Goal: Transaction & Acquisition: Book appointment/travel/reservation

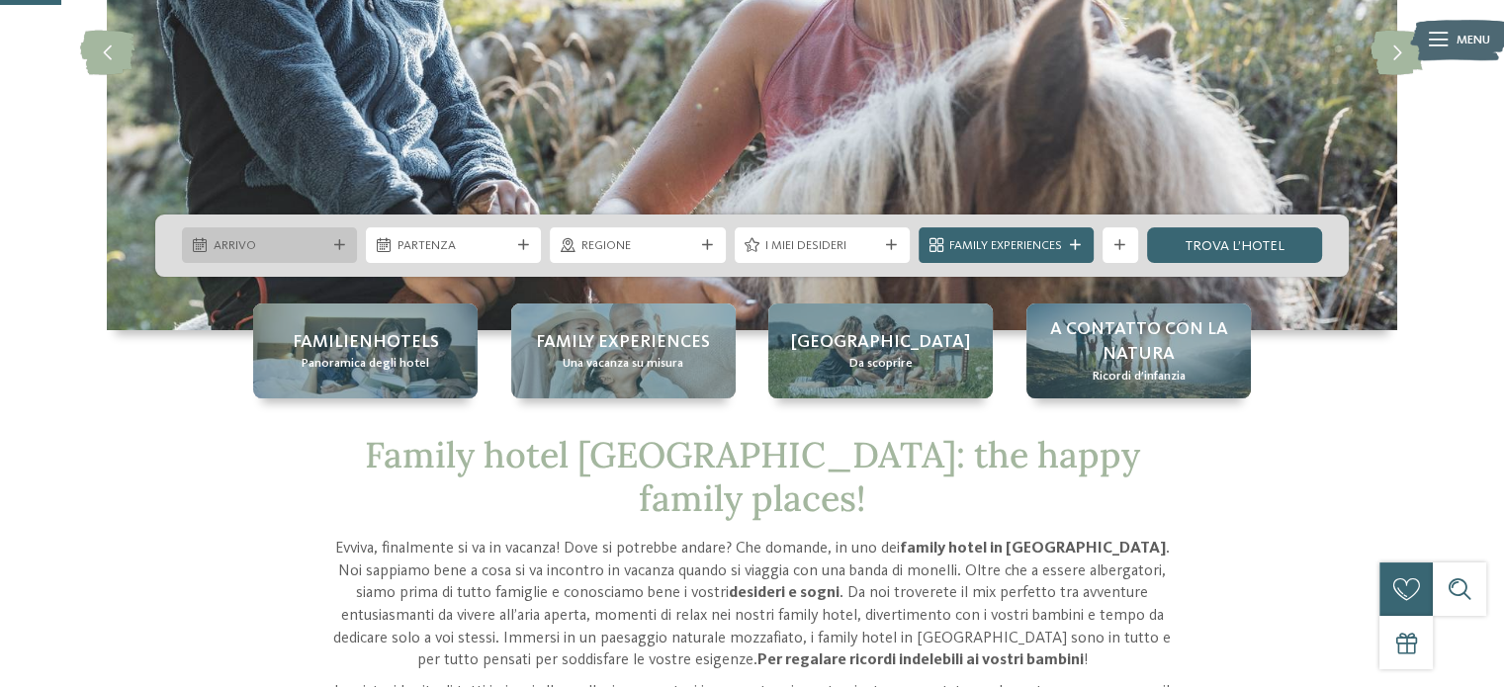
click at [329, 253] on div "Arrivo" at bounding box center [270, 245] width 122 height 19
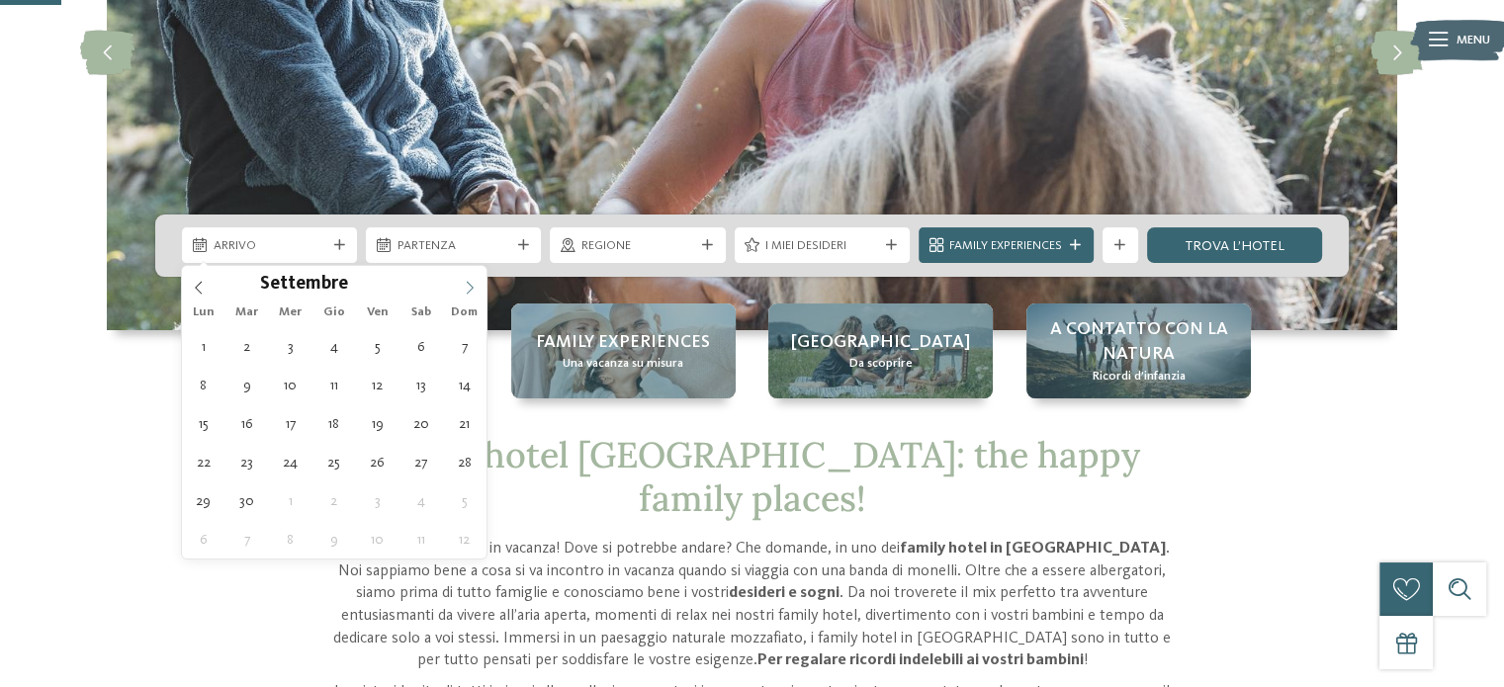
click at [469, 284] on icon at bounding box center [470, 288] width 14 height 14
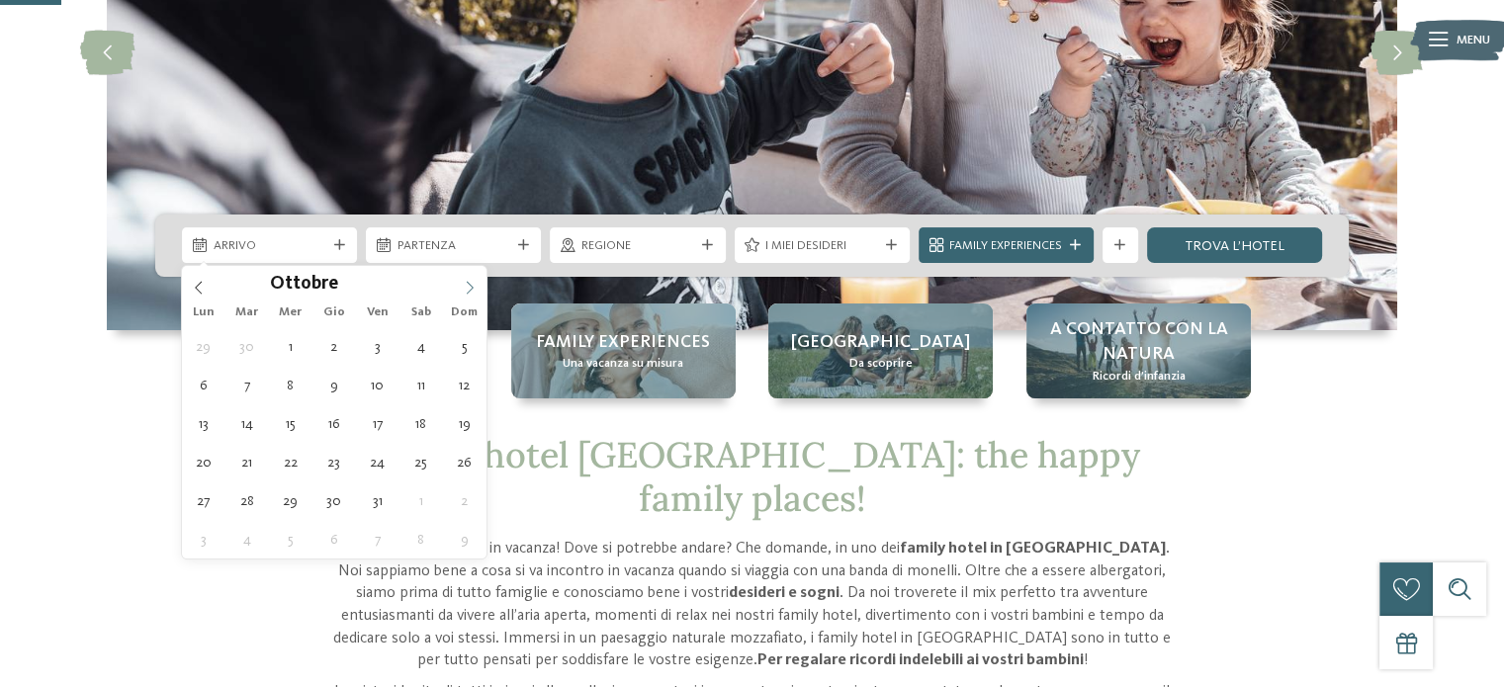
click at [469, 284] on icon at bounding box center [470, 288] width 14 height 14
type div "29.12.2025"
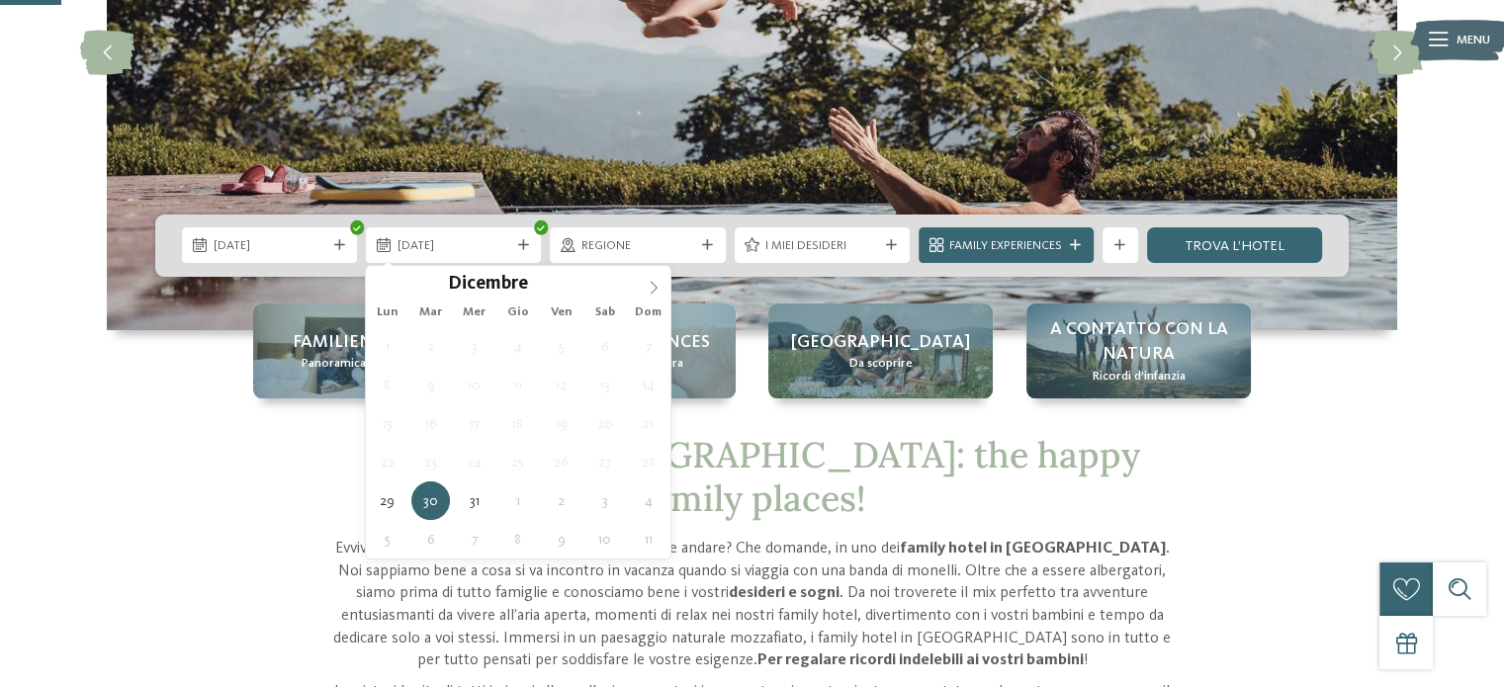
type input "****"
click at [653, 288] on icon at bounding box center [654, 288] width 14 height 14
type div "05.01.2026"
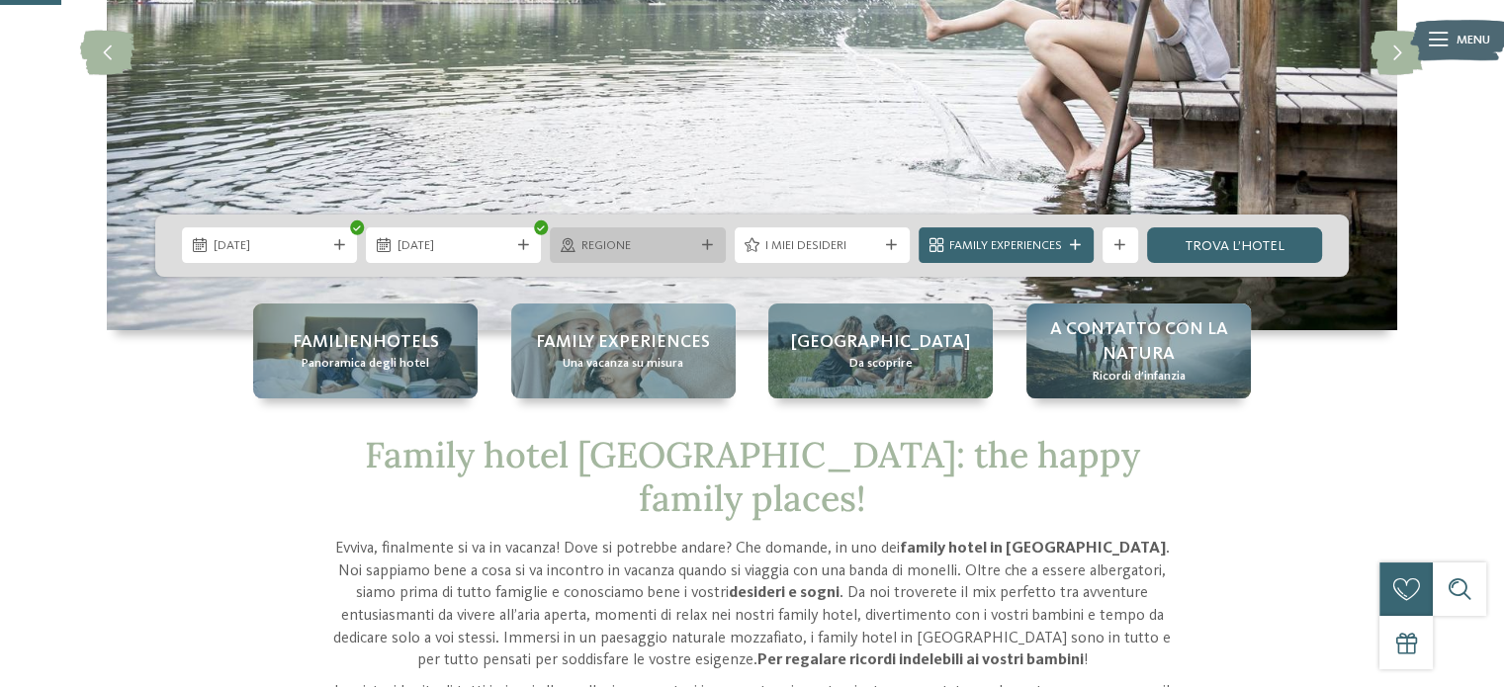
click at [634, 262] on div "Regione" at bounding box center [637, 245] width 175 height 36
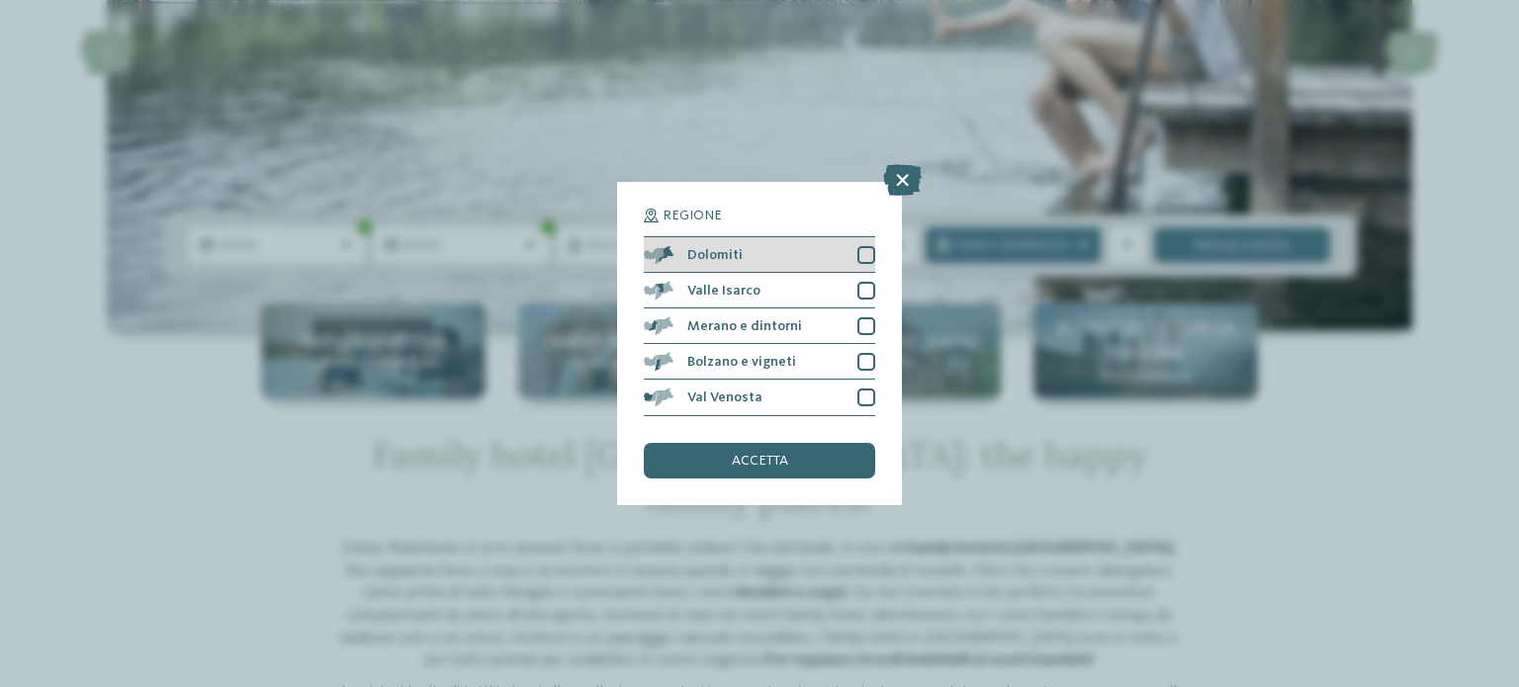
click at [870, 258] on div at bounding box center [866, 255] width 18 height 18
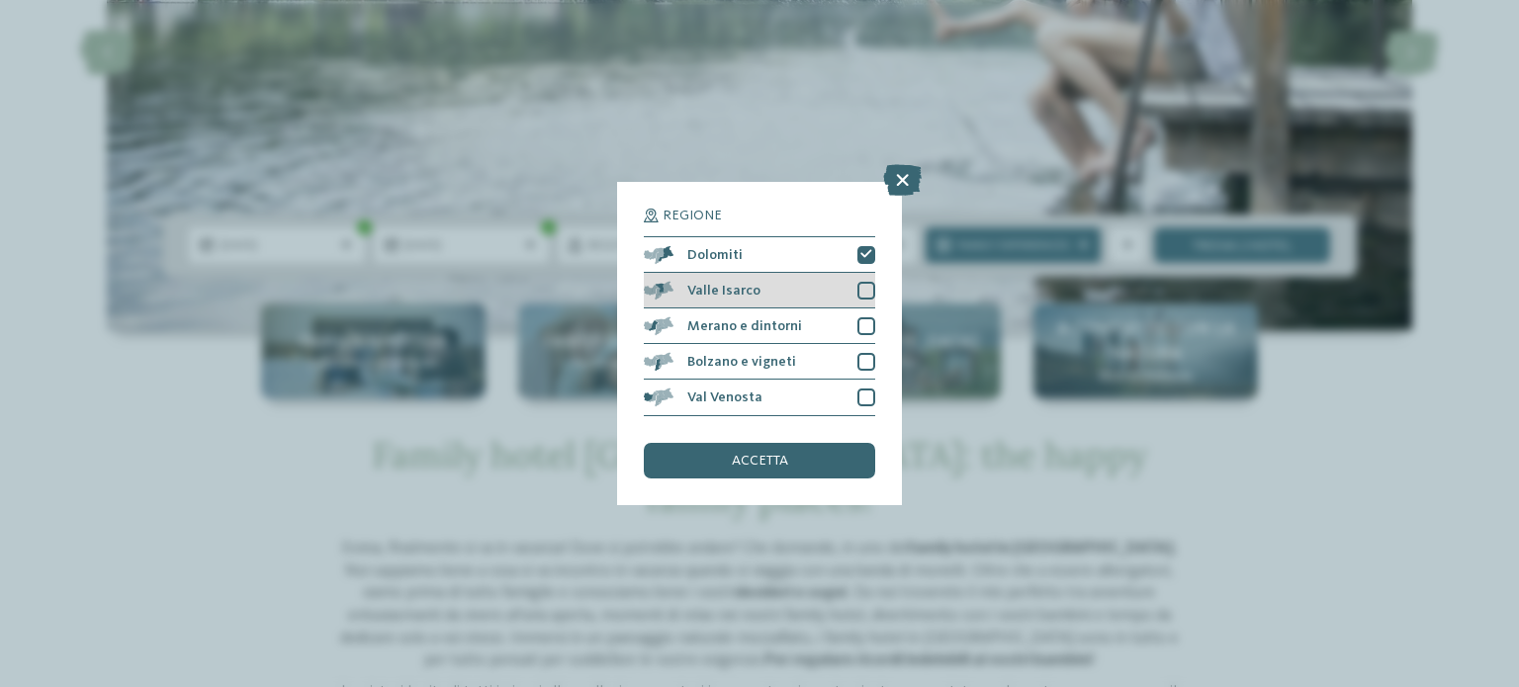
click at [868, 296] on div at bounding box center [866, 291] width 18 height 18
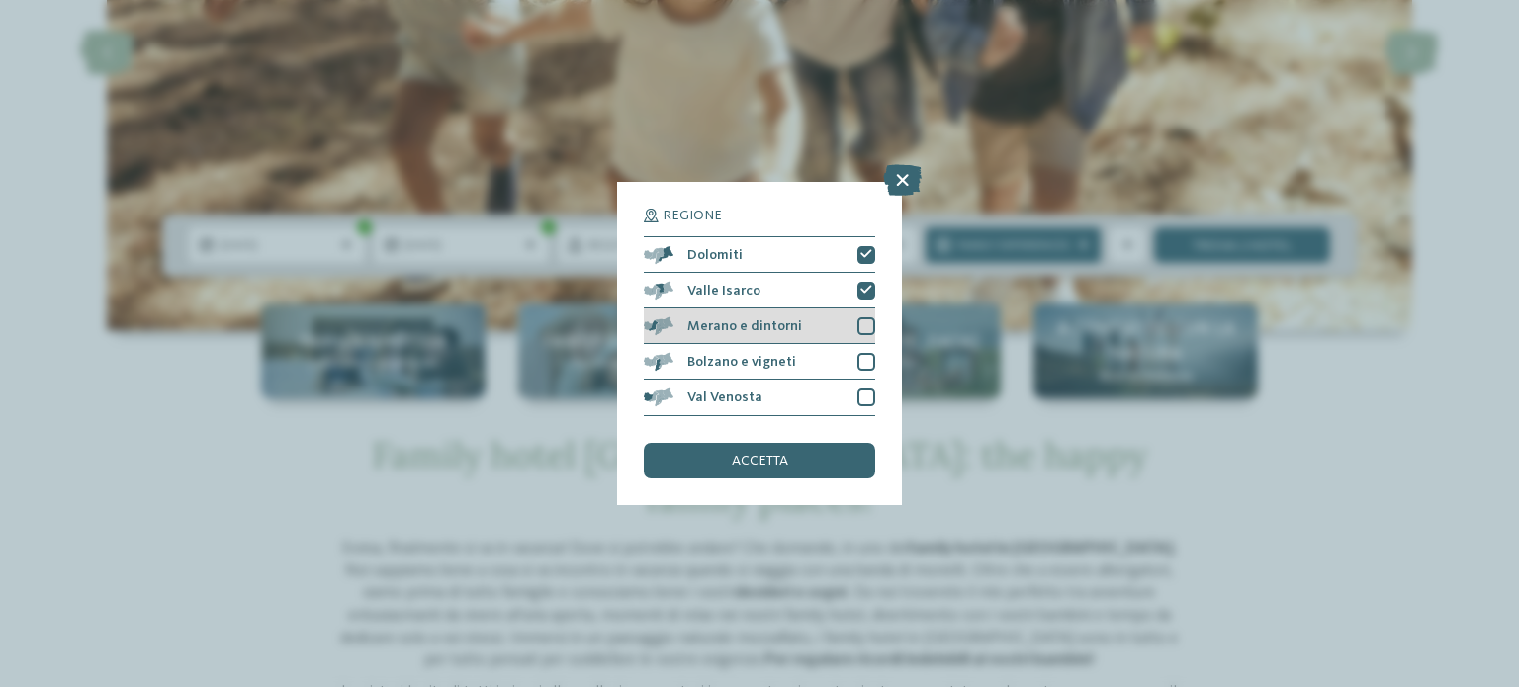
click at [868, 311] on div "Merano e dintorni" at bounding box center [759, 327] width 231 height 36
click at [871, 349] on div "Bolzano e vigneti" at bounding box center [759, 362] width 231 height 36
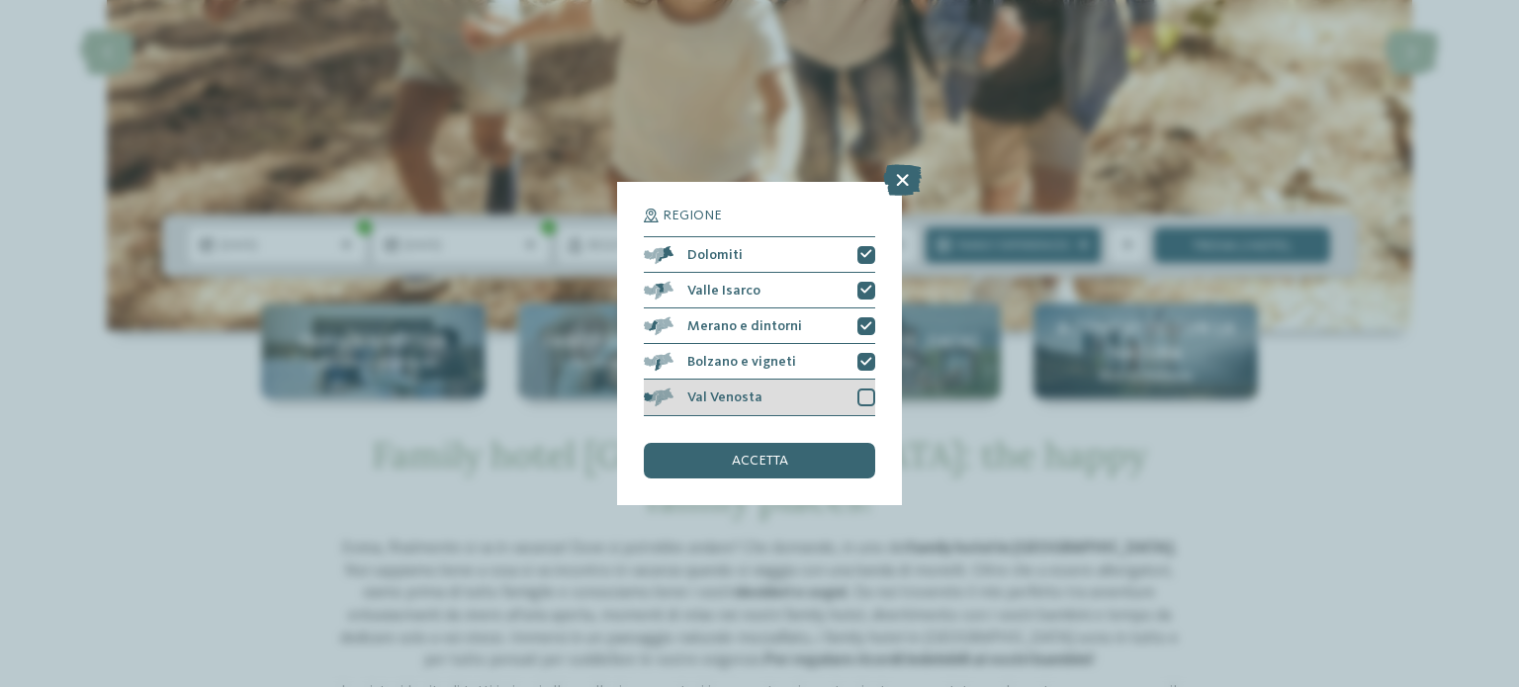
click at [867, 389] on div at bounding box center [866, 398] width 18 height 18
click at [759, 473] on div "accetta" at bounding box center [759, 461] width 231 height 36
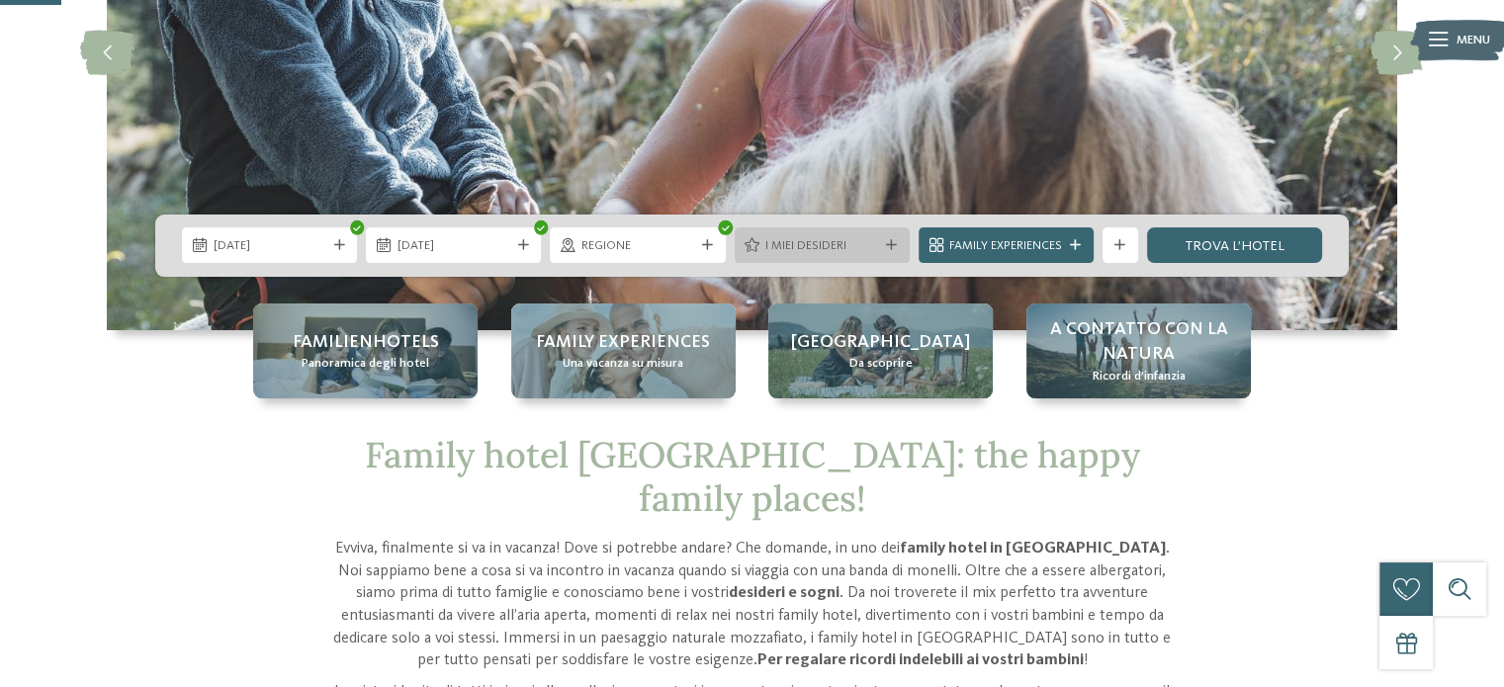
click at [831, 238] on span "I miei desideri" at bounding box center [821, 246] width 113 height 18
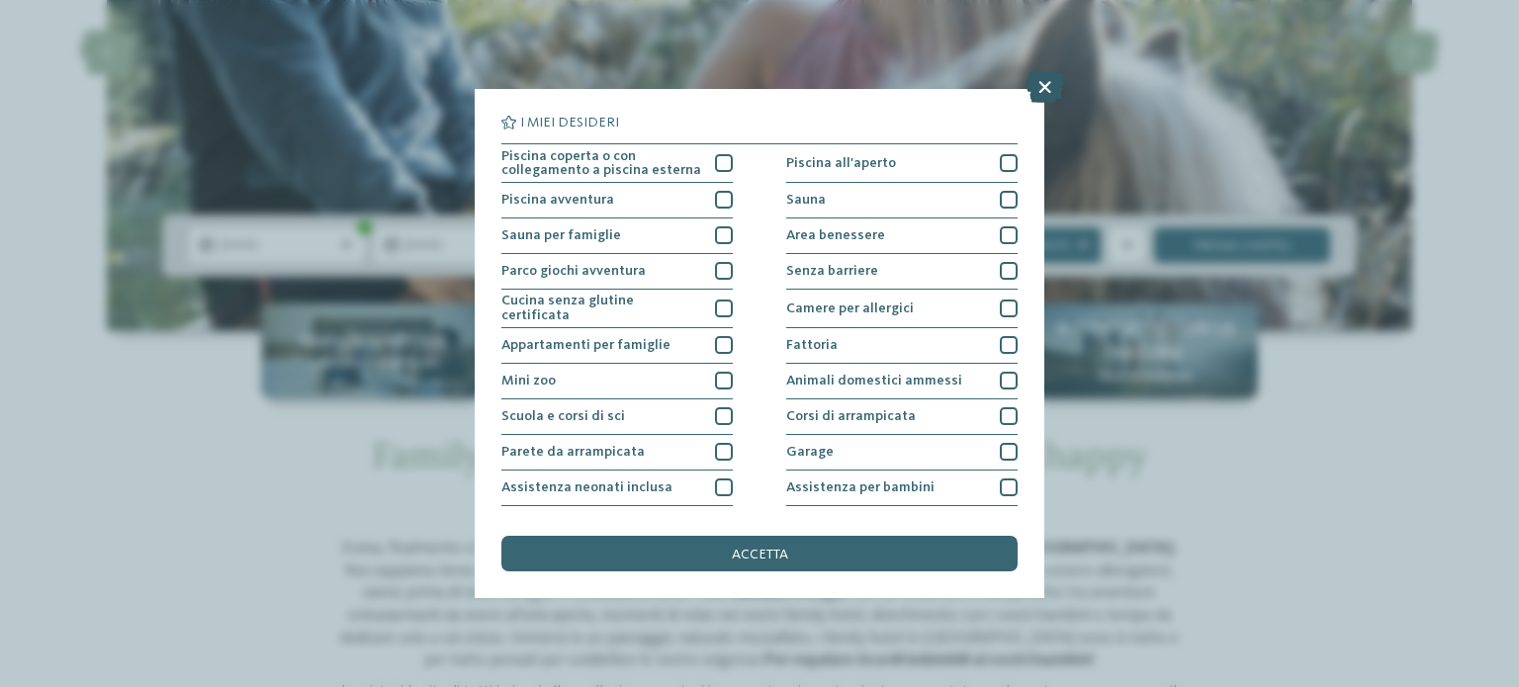
click at [1046, 92] on icon at bounding box center [1044, 87] width 39 height 32
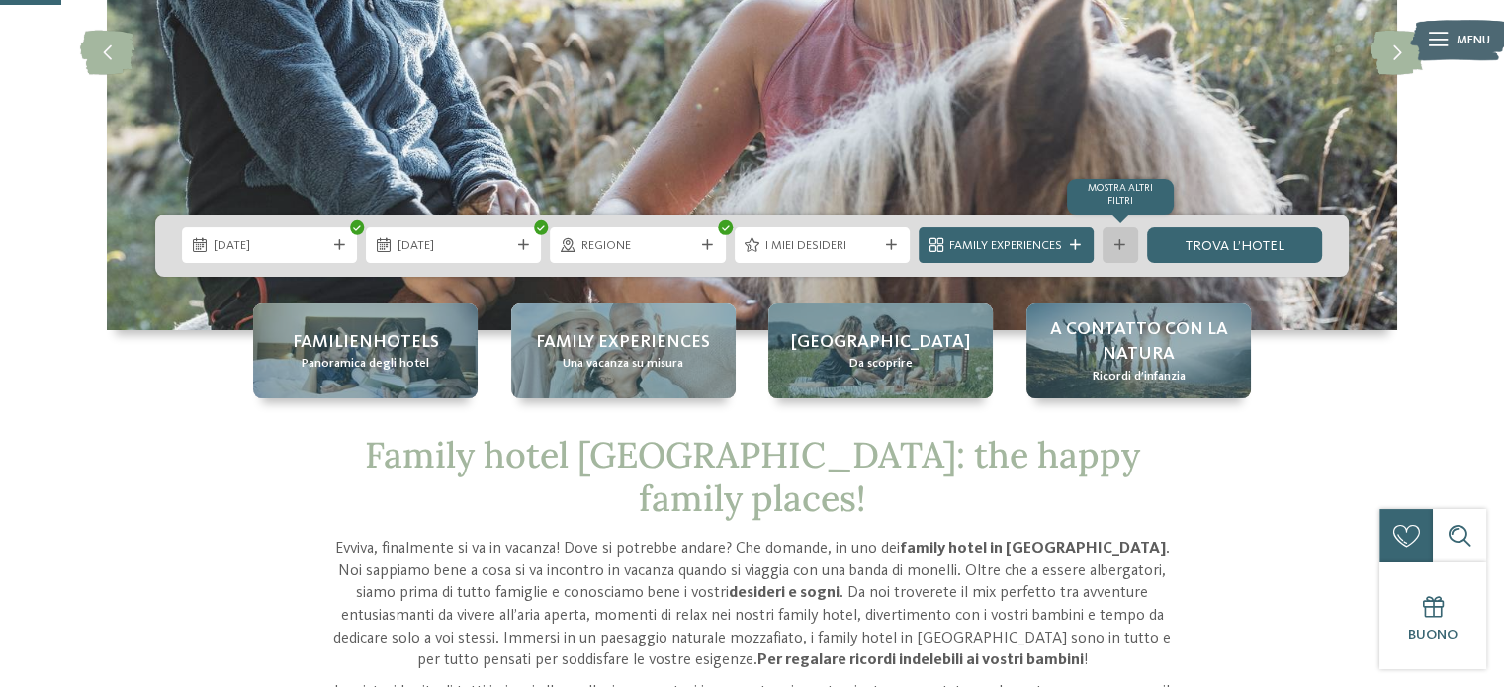
click at [1108, 243] on div "mostra altri filtri" at bounding box center [1121, 245] width 36 height 36
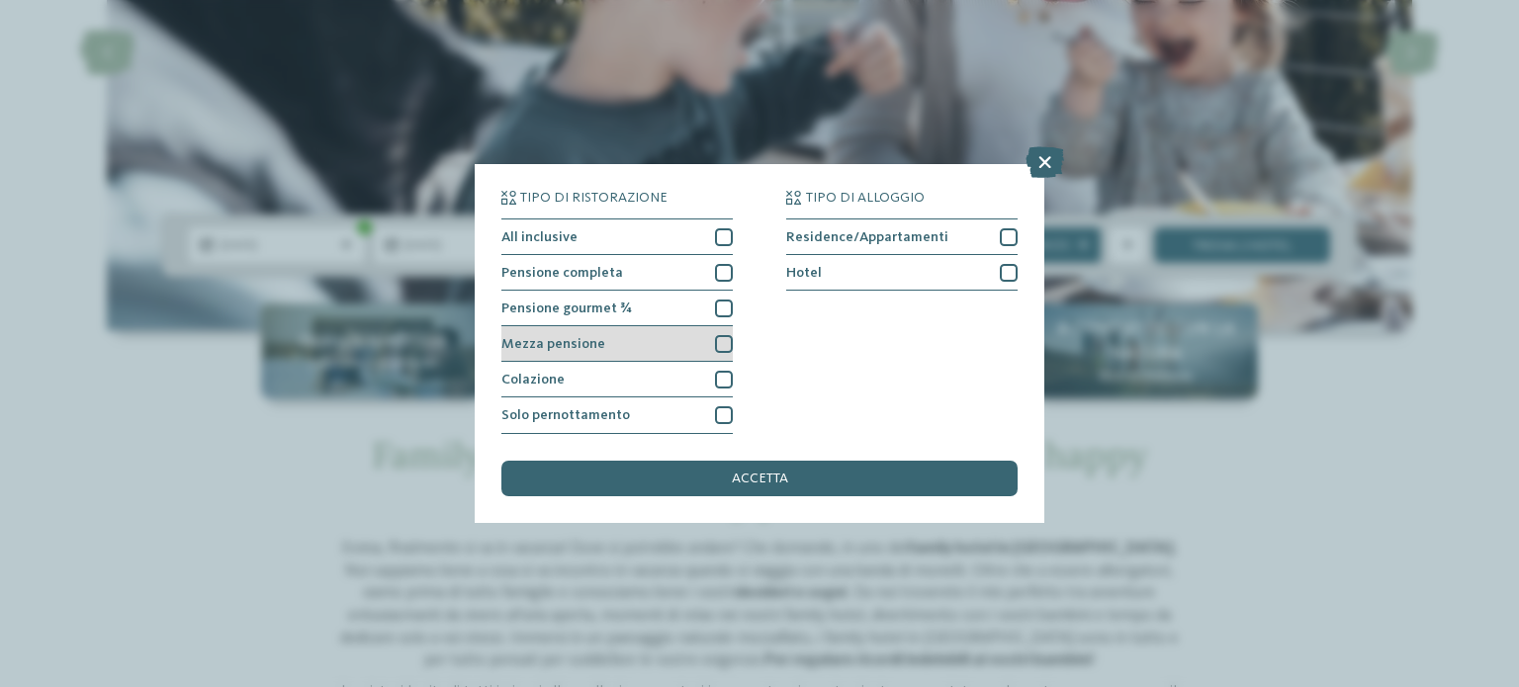
click at [718, 354] on div "Mezza pensione" at bounding box center [616, 344] width 231 height 36
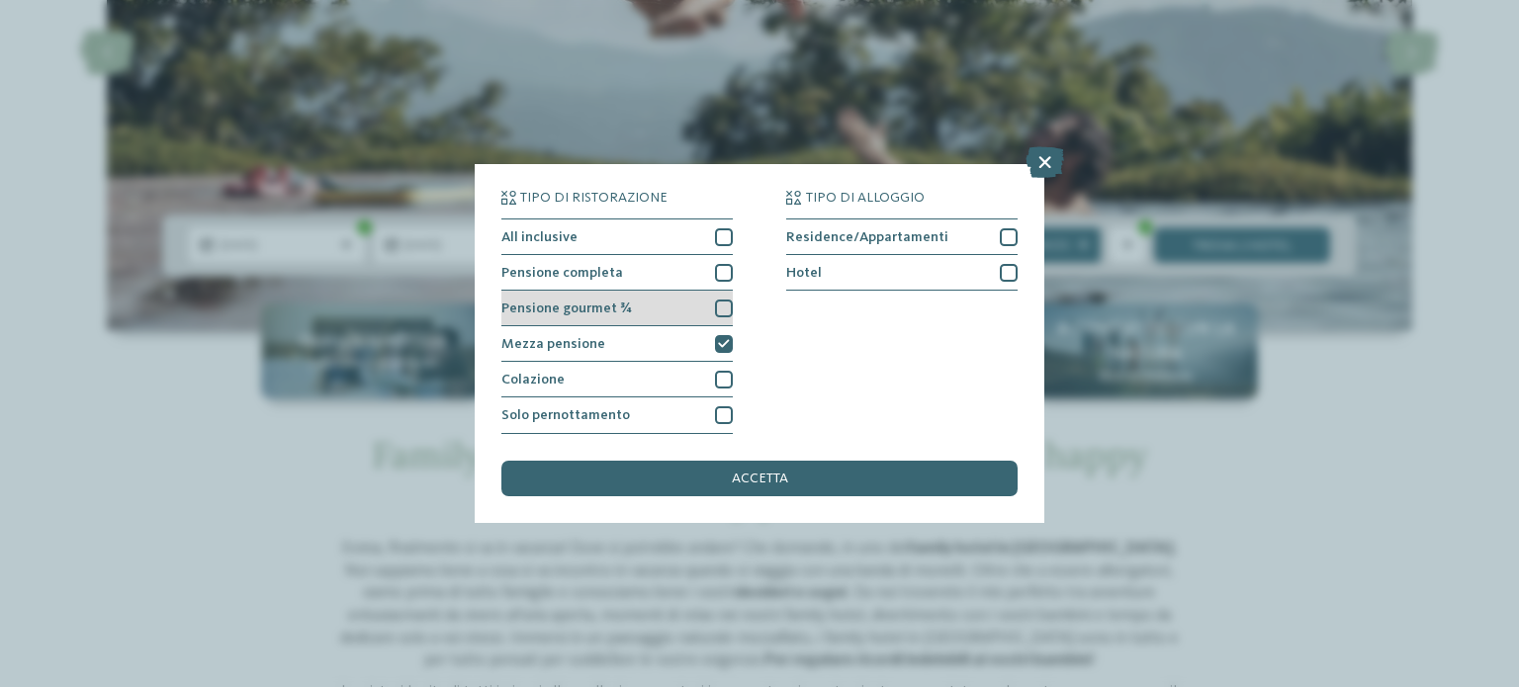
click at [724, 304] on div at bounding box center [724, 309] width 18 height 18
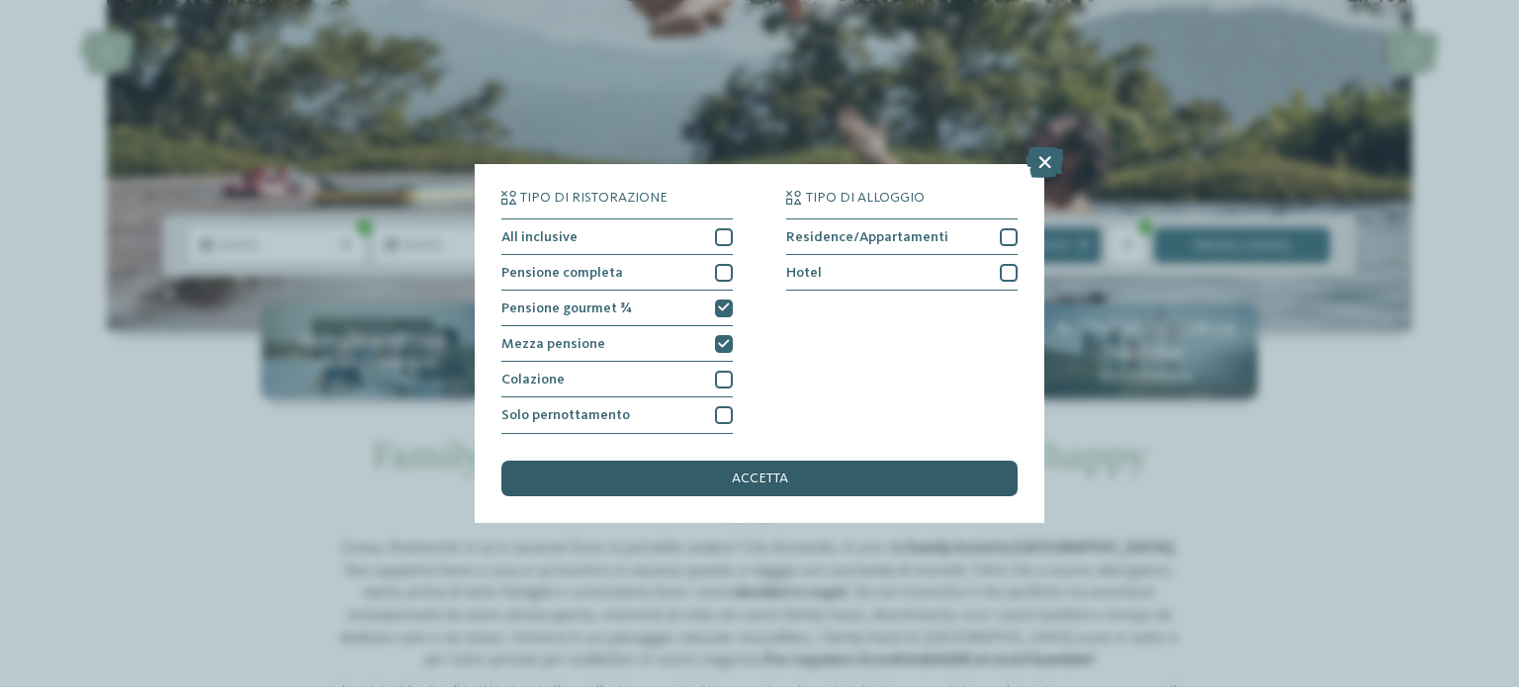
click at [783, 479] on span "accetta" at bounding box center [760, 479] width 56 height 14
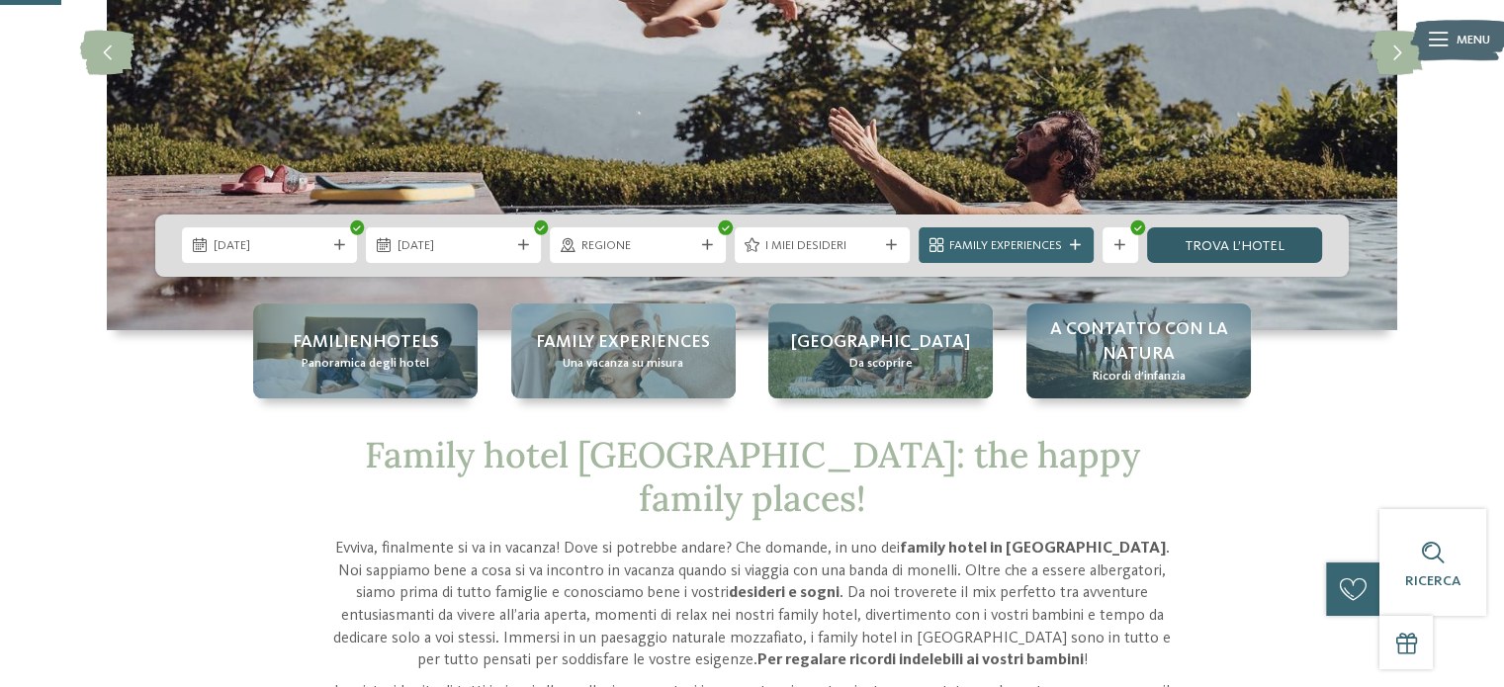
click at [1234, 248] on link "trova l’hotel" at bounding box center [1234, 245] width 175 height 36
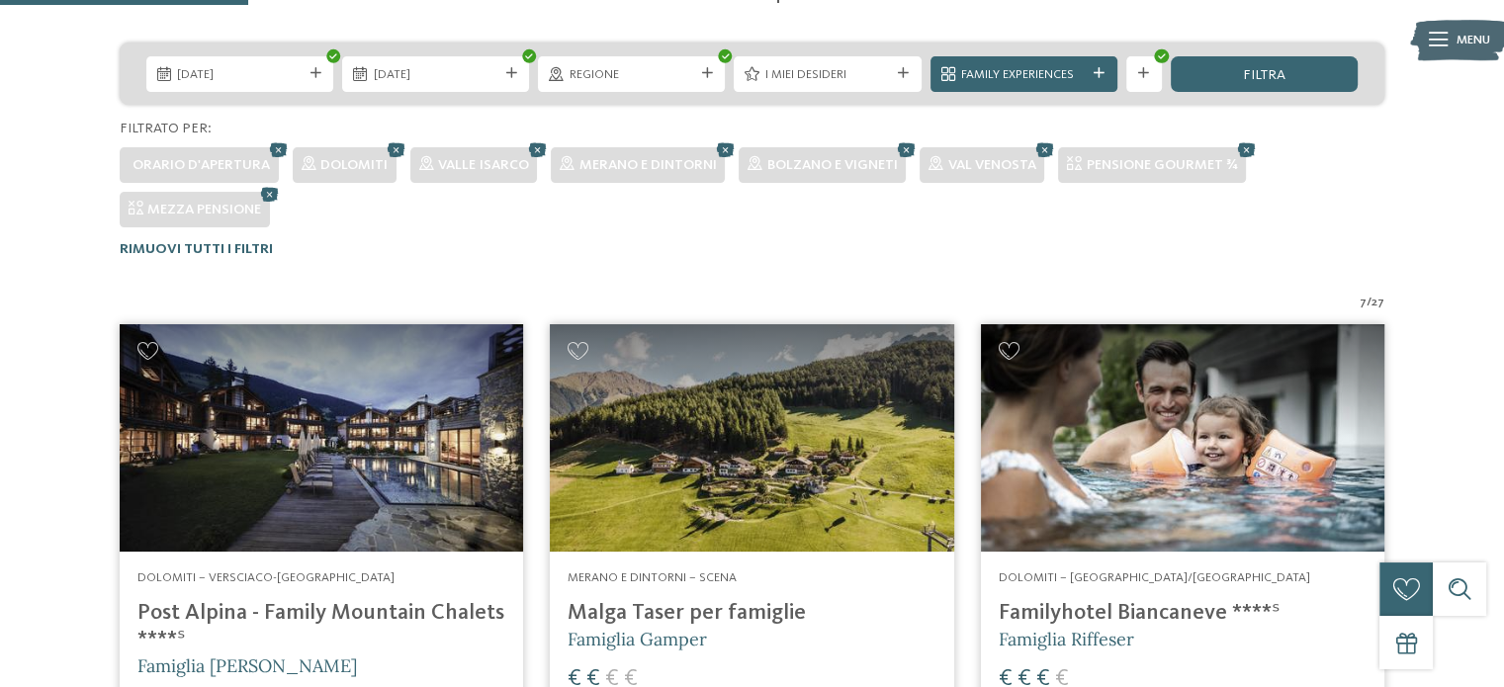
scroll to position [454, 0]
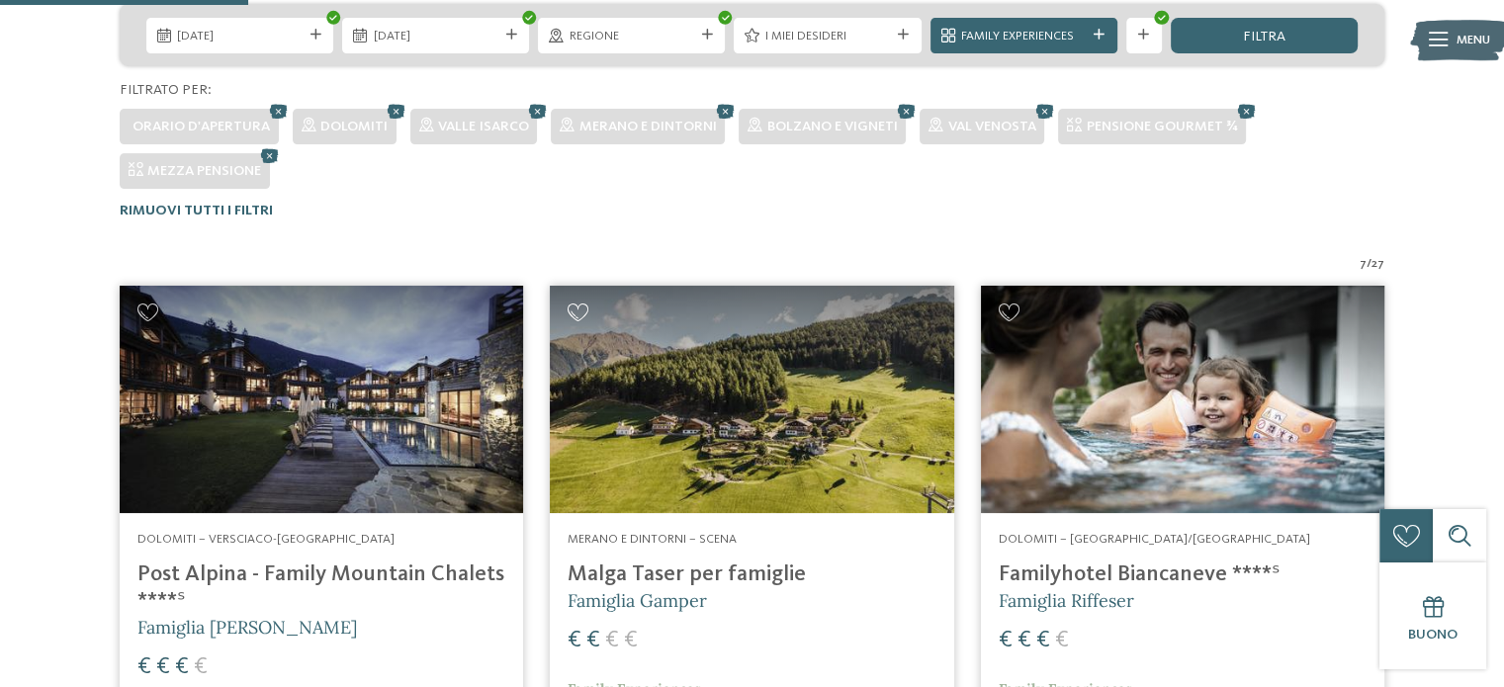
click at [587, 311] on icon at bounding box center [579, 313] width 22 height 18
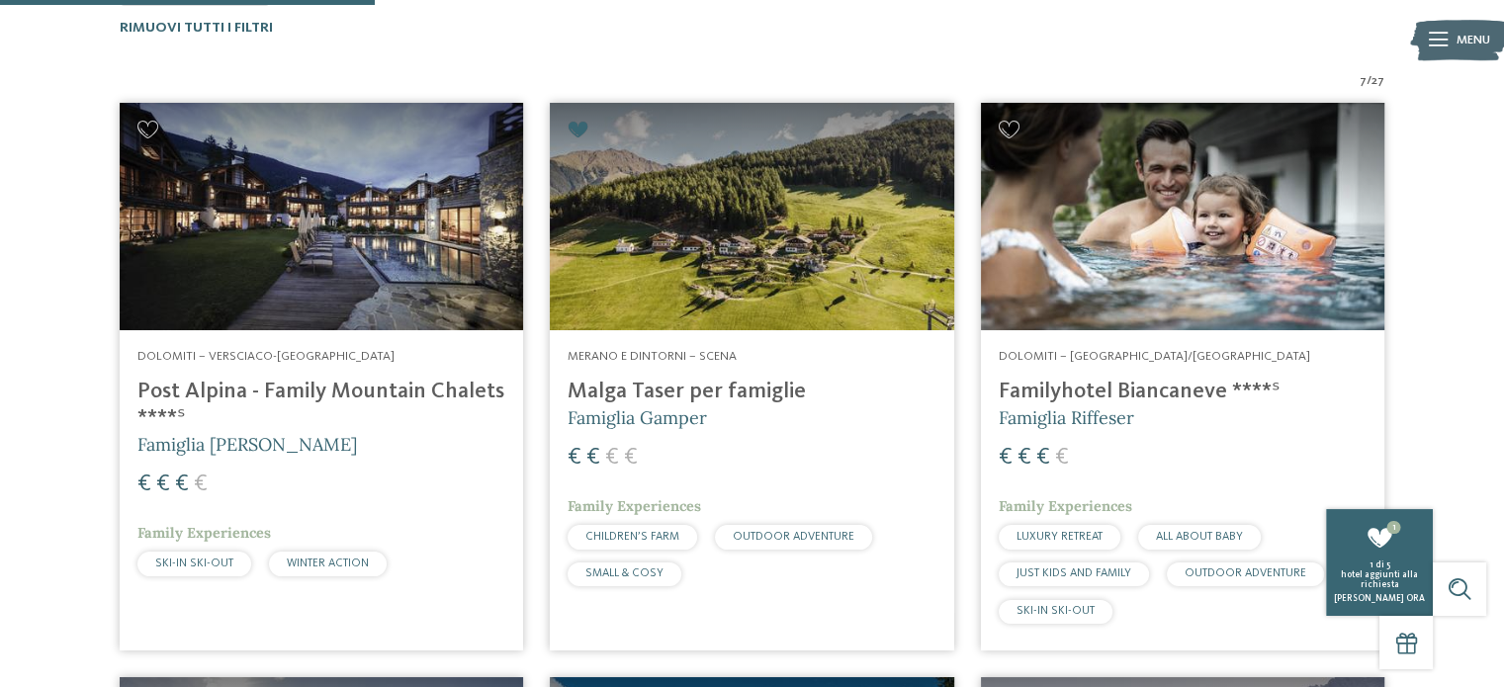
scroll to position [632, 0]
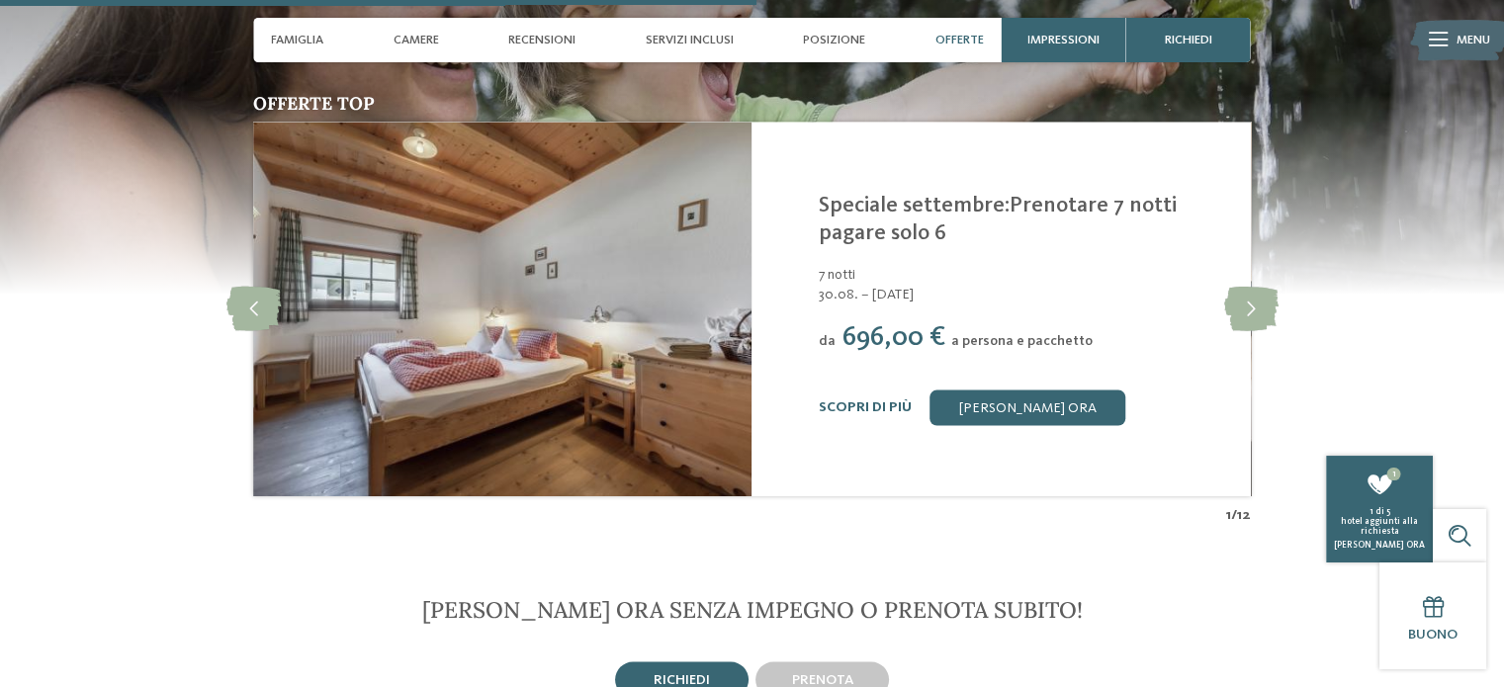
scroll to position [3499, 0]
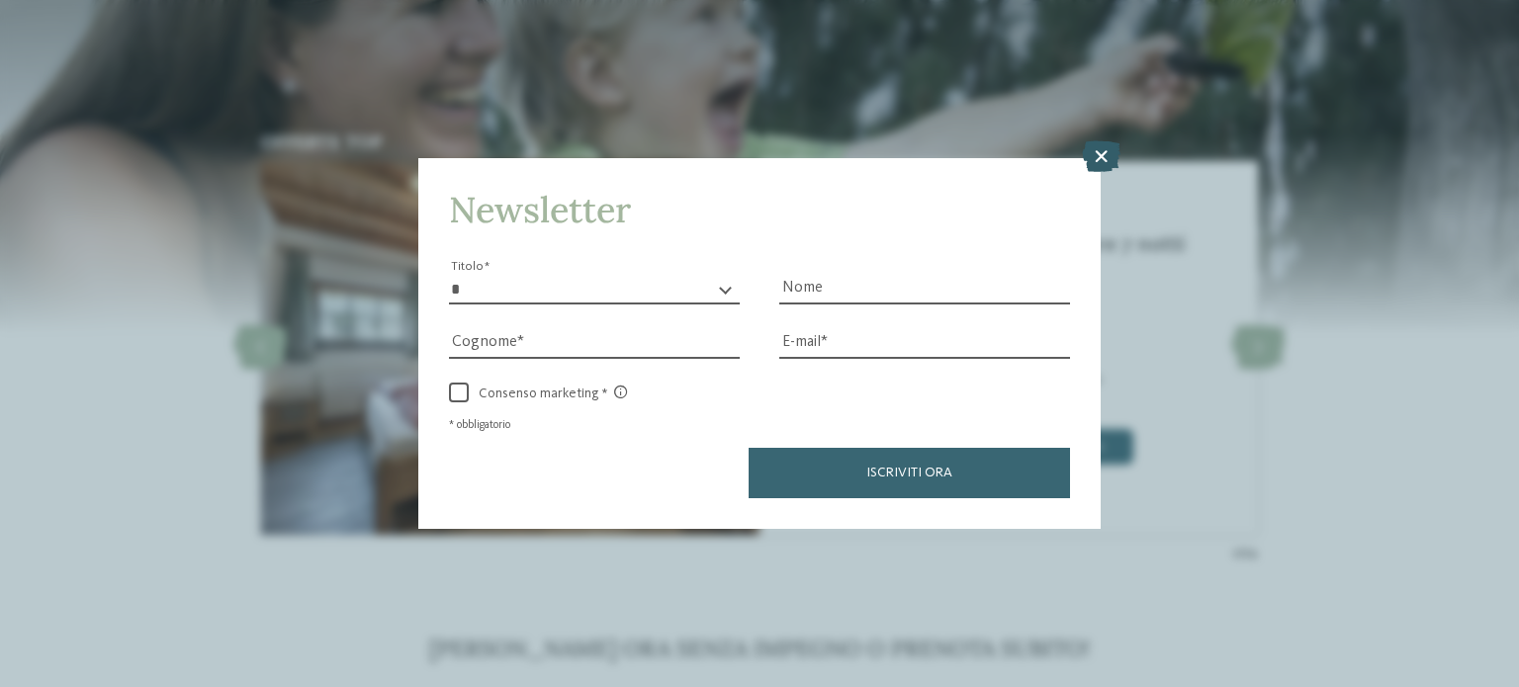
click at [1113, 157] on icon at bounding box center [1101, 156] width 39 height 32
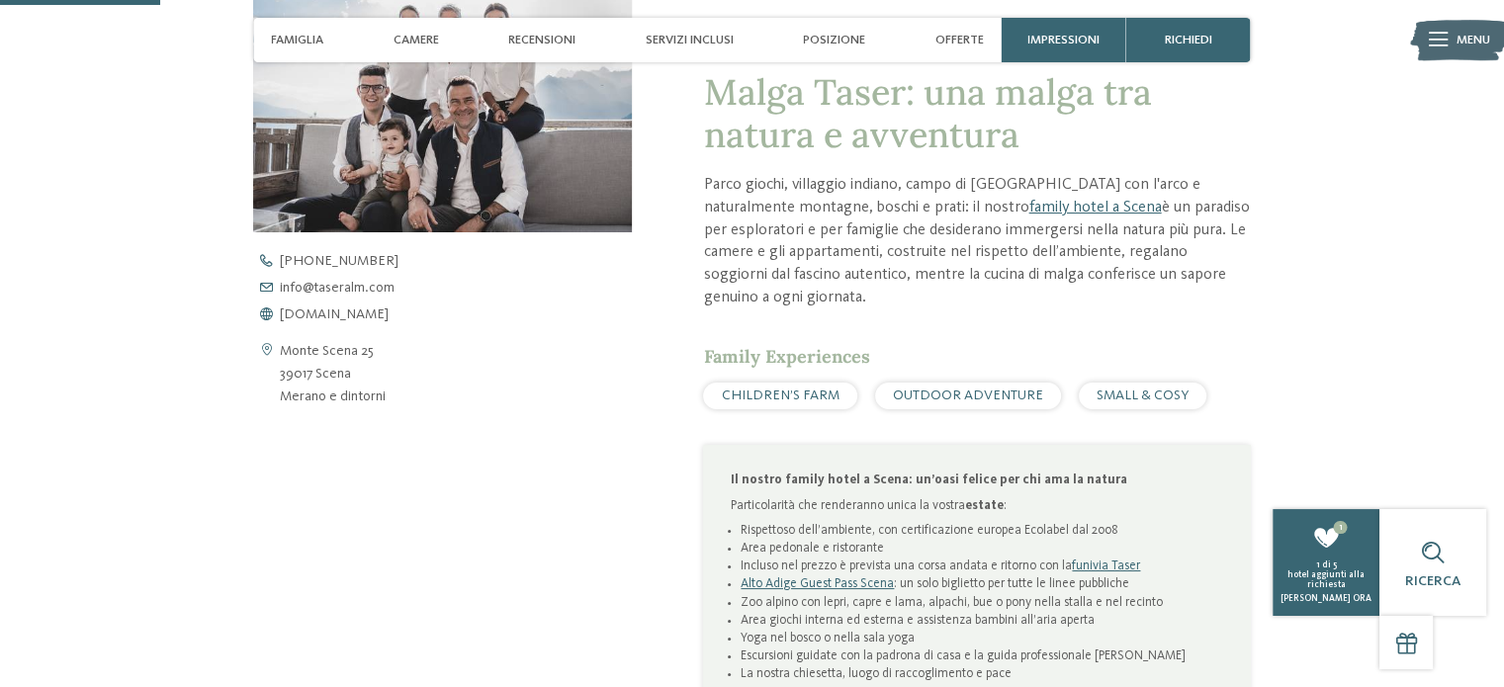
scroll to position [752, 0]
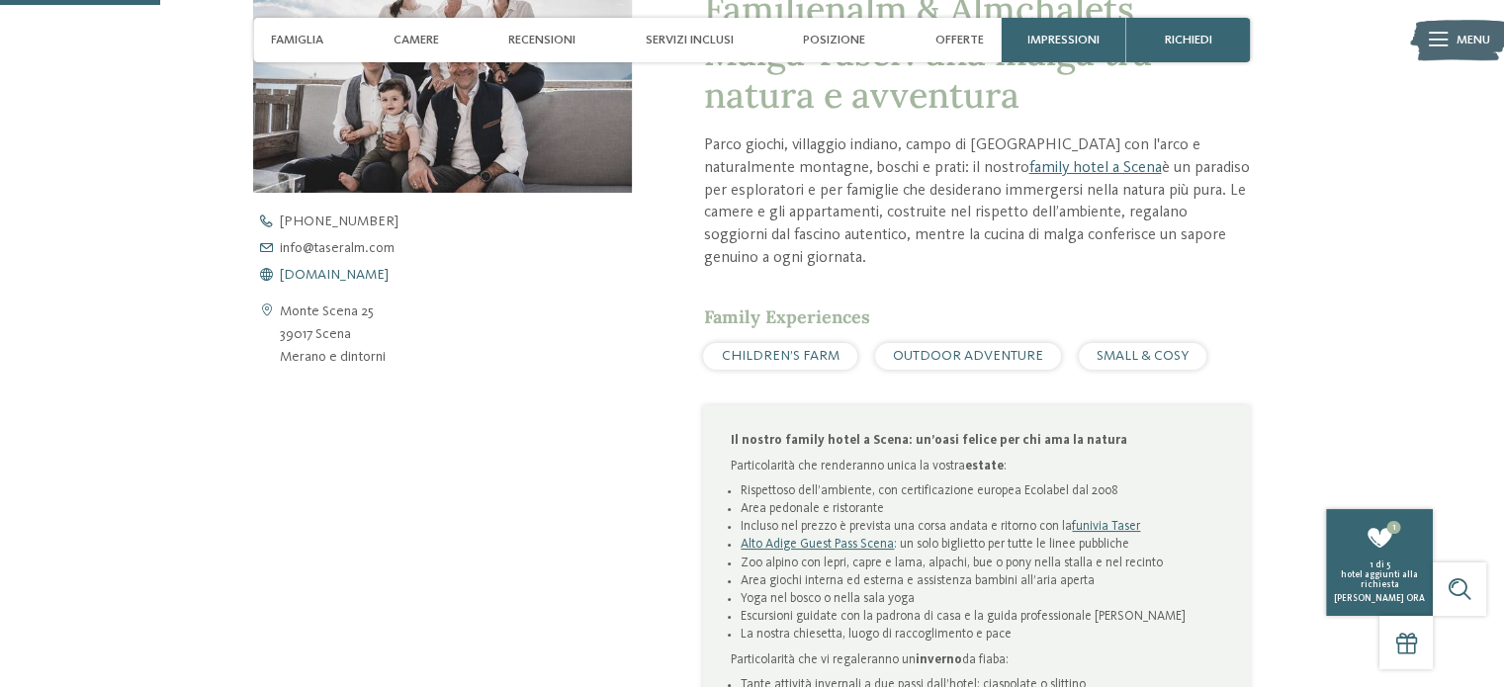
click at [366, 276] on span "[DOMAIN_NAME]" at bounding box center [334, 275] width 109 height 14
